Goal: Book appointment/travel/reservation

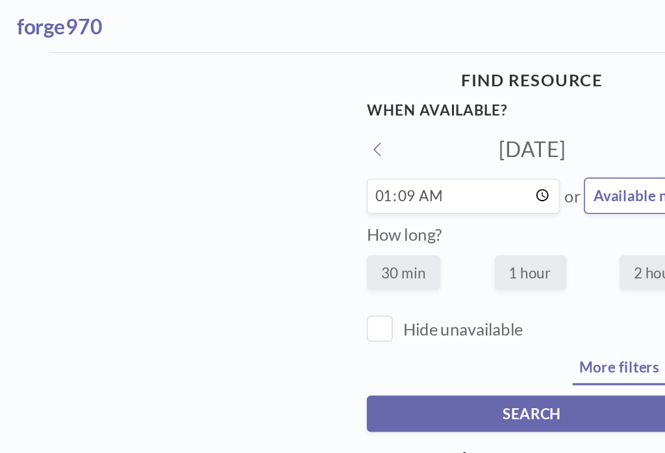
scroll to position [11, 58]
click at [229, 247] on button "SEARCH" at bounding box center [332, 258] width 207 height 23
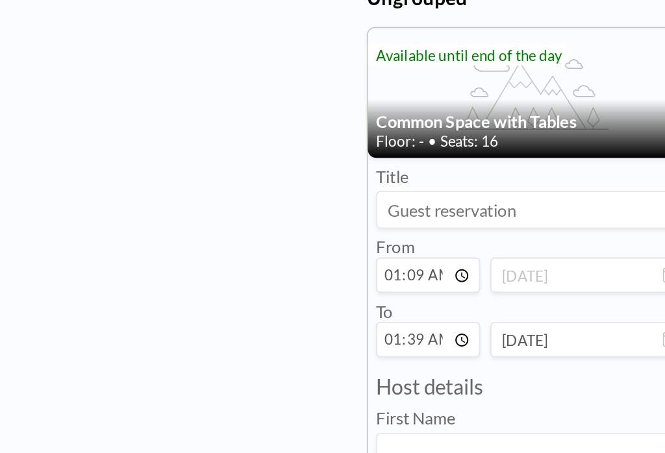
click at [235, 180] on input "01:09" at bounding box center [267, 172] width 65 height 22
click at [235, 183] on input "01:09" at bounding box center [267, 172] width 65 height 22
type input "22:09"
type input "22:39"
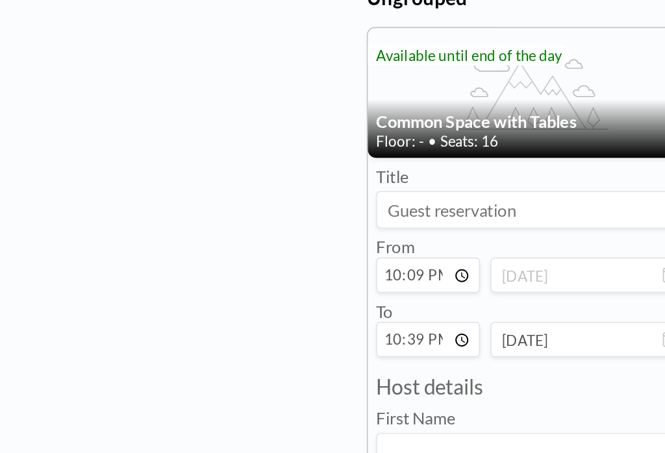
type input "23:09"
type input "23:39"
type input "23:59"
type input "00:29"
type input "[DATE]"
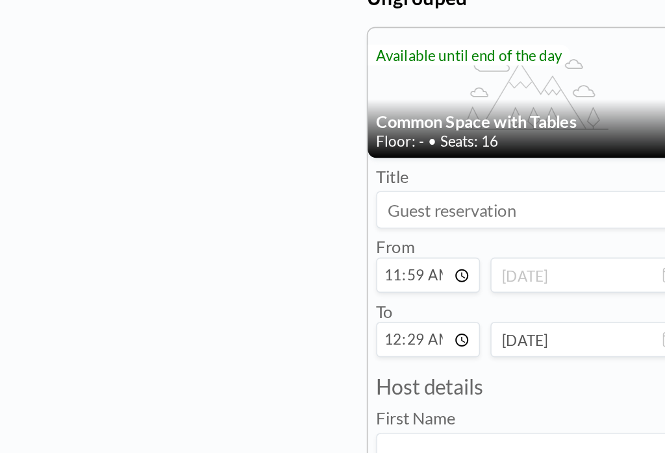
click at [235, 179] on input "11:59" at bounding box center [267, 172] width 65 height 22
click at [235, 181] on input "11:59" at bounding box center [267, 172] width 65 height 22
type input "11:00"
click at [235, 221] on input "00:29" at bounding box center [267, 212] width 65 height 22
type input "12:30"
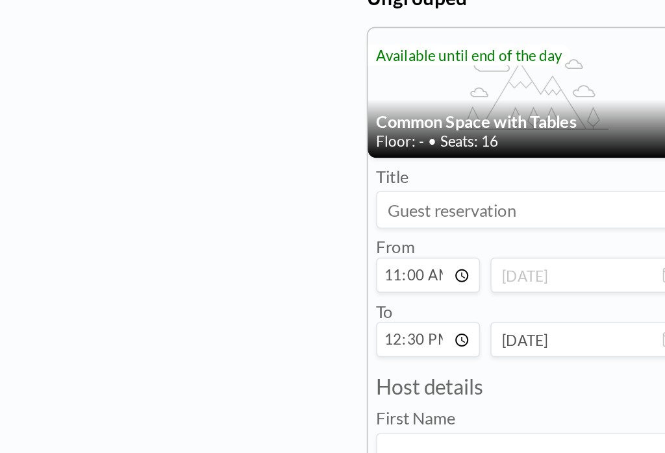
click at [414, 177] on icon at bounding box center [418, 171] width 9 height 10
